Goal: Find specific page/section

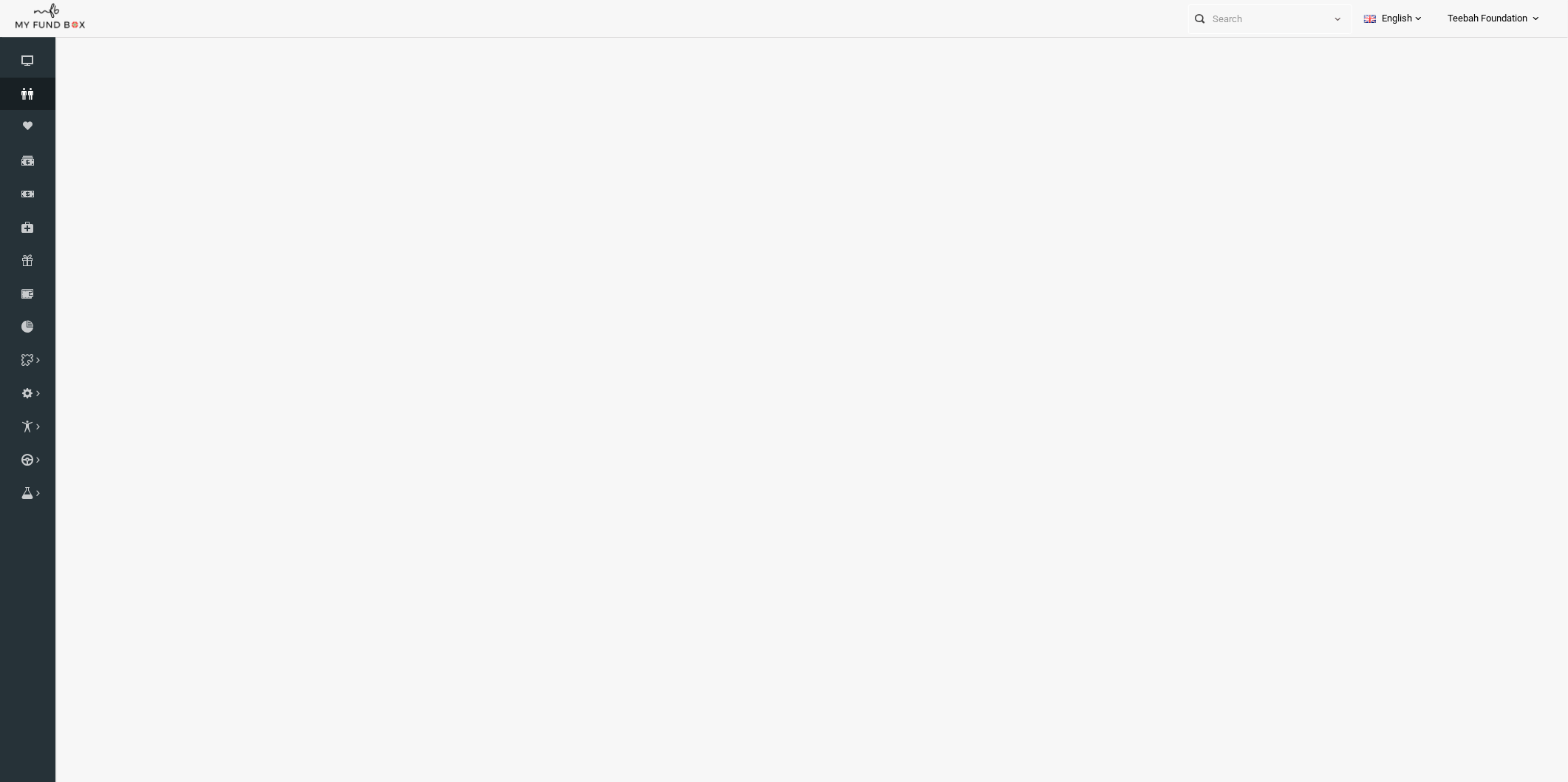
select select "100"
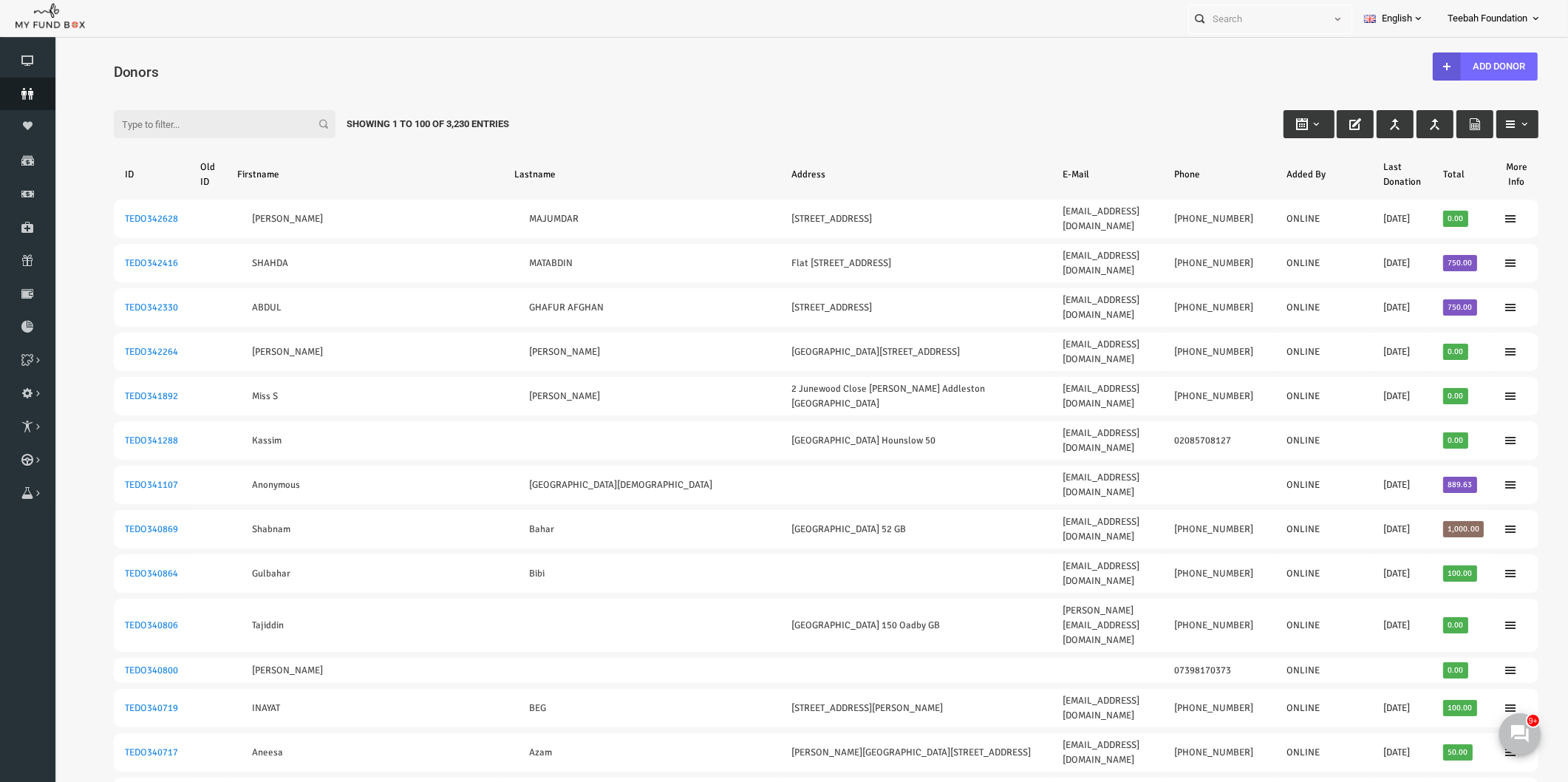
click at [16, 92] on icon at bounding box center [27, 94] width 56 height 12
click at [22, 93] on icon at bounding box center [27, 94] width 56 height 12
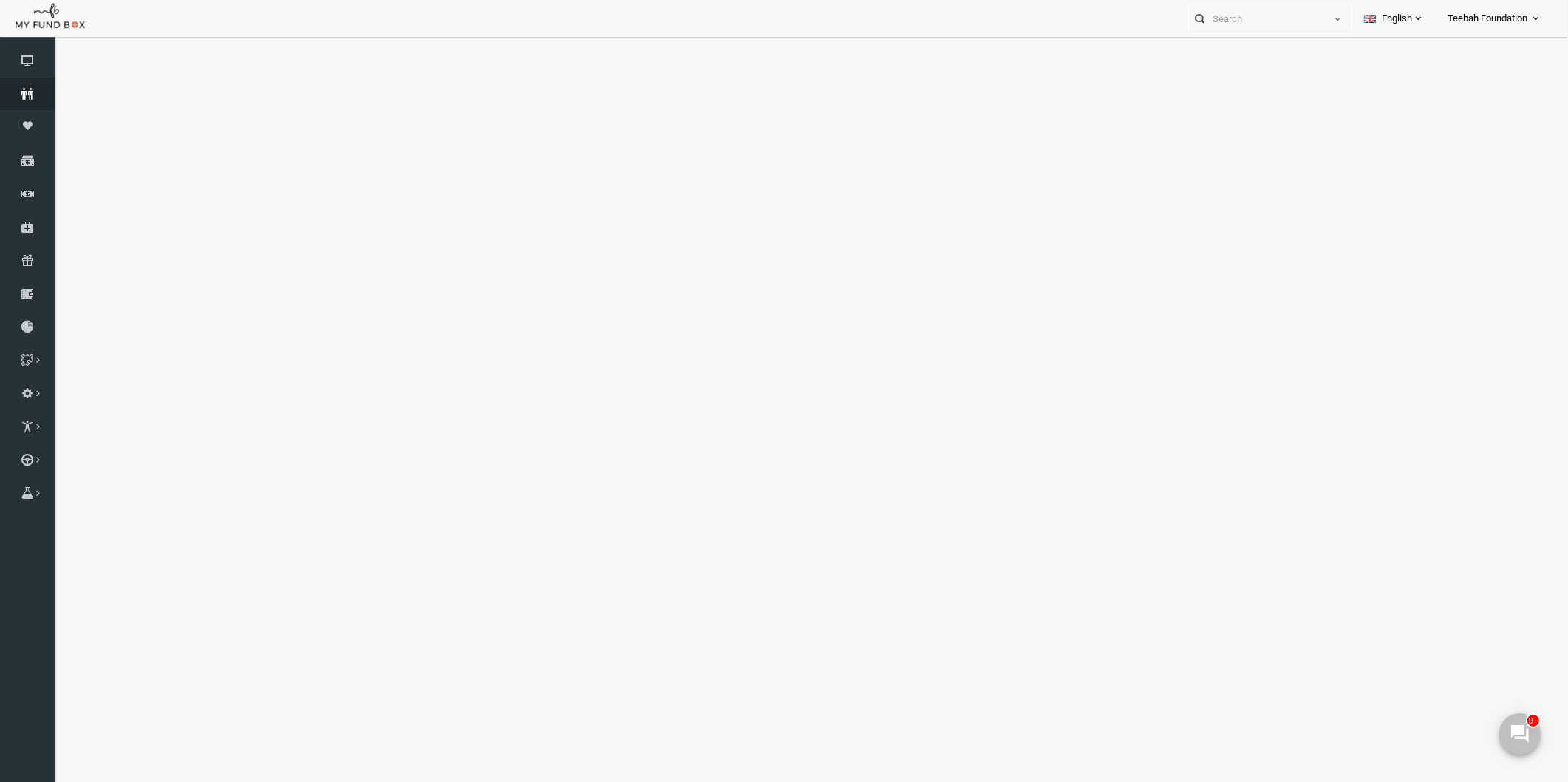
select select "100"
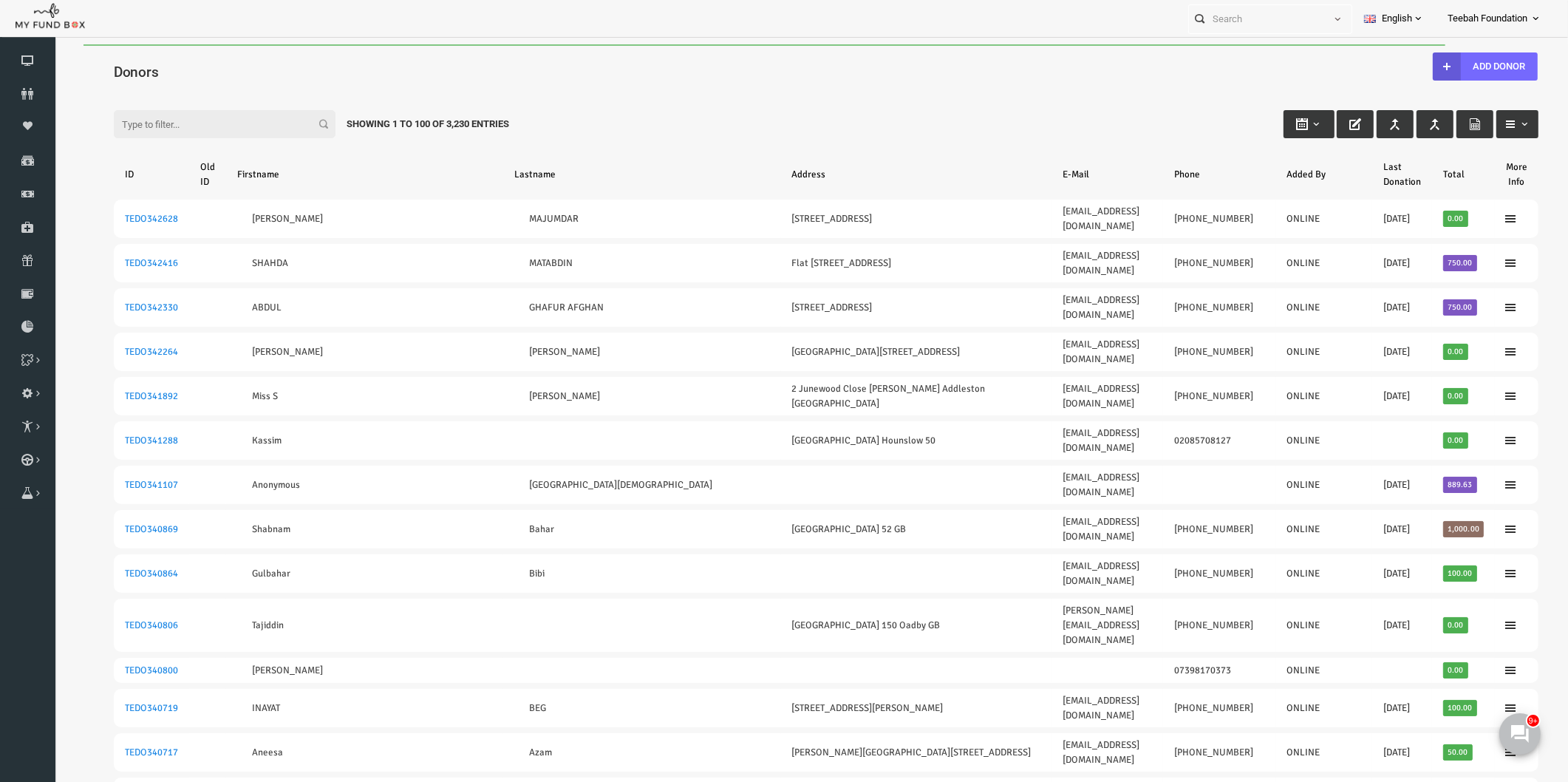
click at [827, 104] on div "Filter: Showing 1 to 100 of 3,230 Entries" at bounding box center [796, 110] width 1454 height 40
